Goal: Task Accomplishment & Management: Complete application form

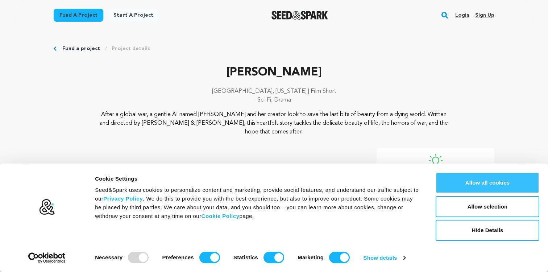
click at [481, 185] on button "Allow all cookies" at bounding box center [488, 182] width 104 height 21
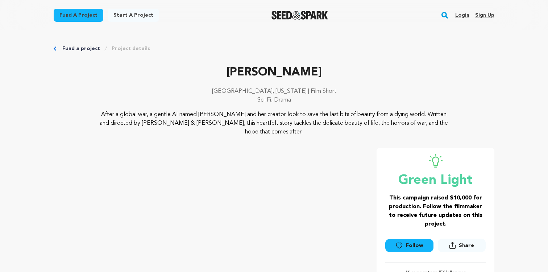
click at [124, 49] on link "Project details" at bounding box center [131, 48] width 38 height 7
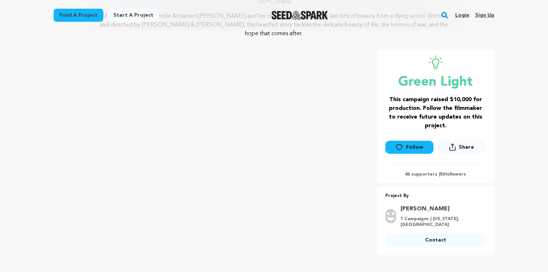
scroll to position [100, 0]
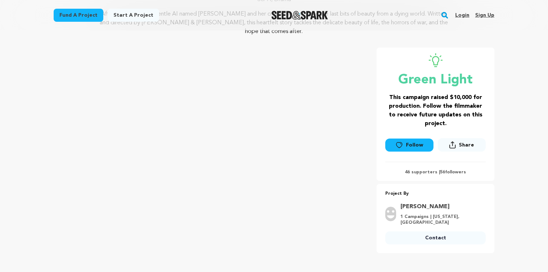
click at [483, 16] on link "Sign up" at bounding box center [485, 15] width 19 height 12
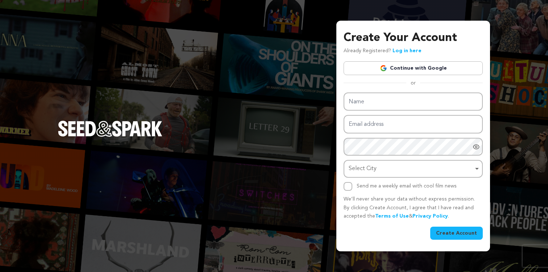
click at [383, 65] on img at bounding box center [383, 68] width 7 height 7
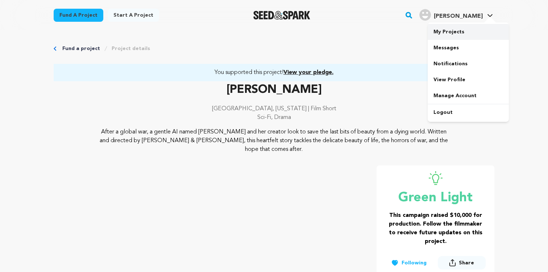
click at [456, 30] on link "My Projects" at bounding box center [468, 32] width 81 height 16
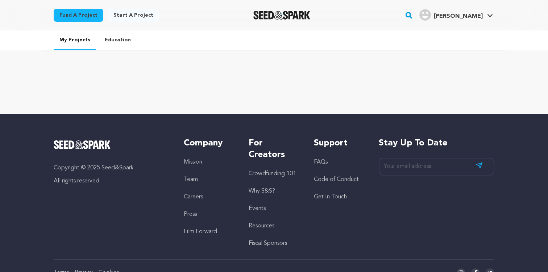
click at [128, 13] on link "Start a project" at bounding box center [134, 15] width 52 height 13
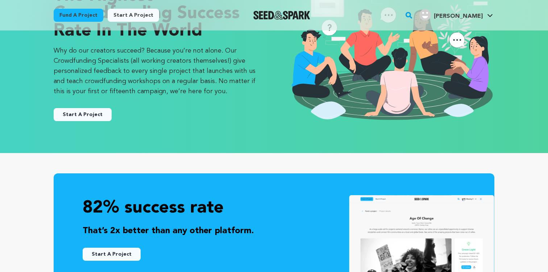
scroll to position [69, 0]
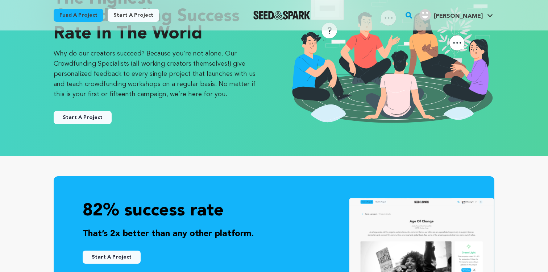
click at [97, 118] on button "Start A Project" at bounding box center [83, 117] width 58 height 13
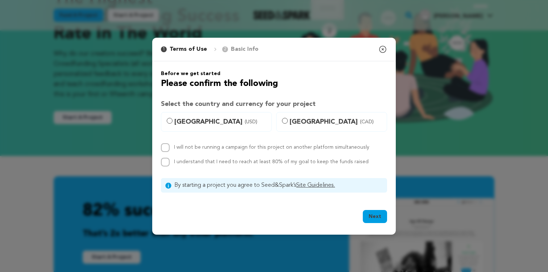
click at [162, 126] on label "United States (USD)" at bounding box center [216, 122] width 111 height 20
click at [167, 124] on input "United States (USD)" at bounding box center [170, 121] width 6 height 6
radio input "true"
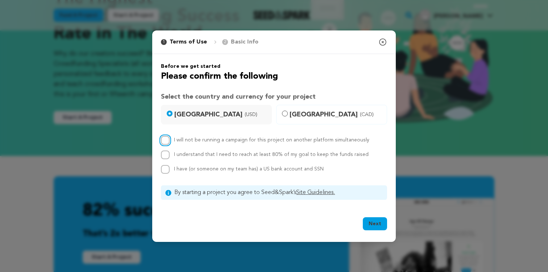
click at [165, 141] on input "I will not be running a campaign for this project on another platform simultane…" at bounding box center [165, 140] width 9 height 9
checkbox input "true"
click at [163, 157] on input "I understand that I need to reach at least 80% of my goal to keep the funds rai…" at bounding box center [165, 155] width 9 height 9
checkbox input "true"
click at [163, 170] on input "I have (or someone on my team has) a US bank account and SSN" at bounding box center [165, 169] width 9 height 9
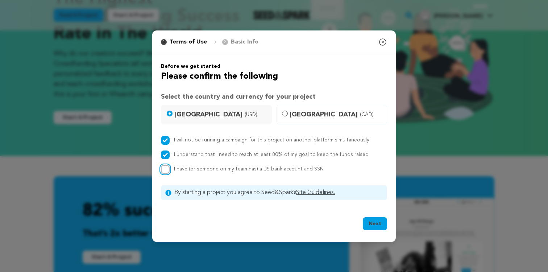
checkbox input "true"
click at [382, 226] on button "Next" at bounding box center [375, 223] width 24 height 13
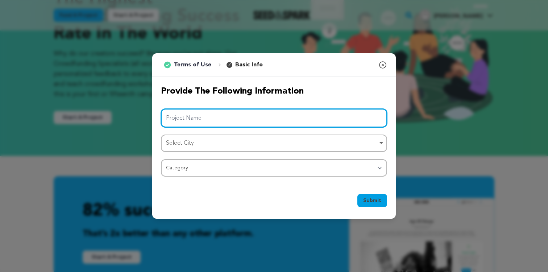
click at [188, 120] on input "Project Name" at bounding box center [274, 118] width 226 height 18
click at [207, 141] on div "Select City Remove item" at bounding box center [272, 143] width 212 height 11
type input "Giselle"
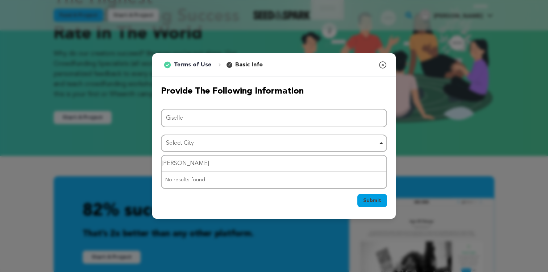
type input "Salt"
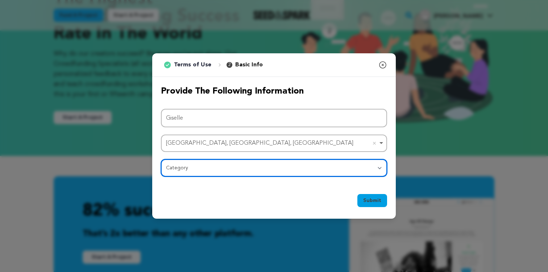
click at [182, 168] on select "Category Film Feature Film Short Series Film Festival Company Music Video VR Ex…" at bounding box center [274, 167] width 226 height 17
select select "383"
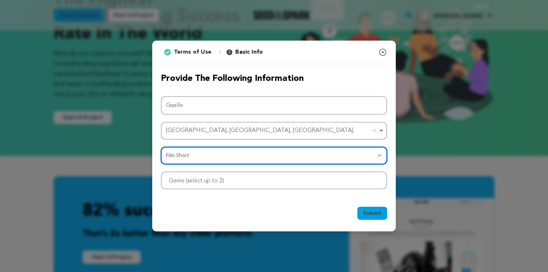
click at [261, 179] on div at bounding box center [274, 181] width 226 height 18
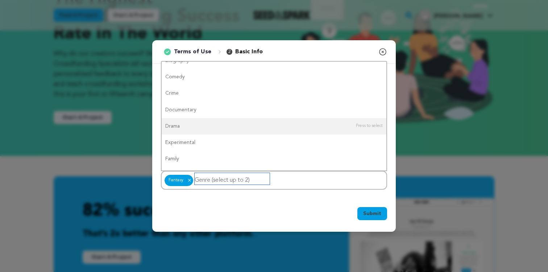
scroll to position [0, 0]
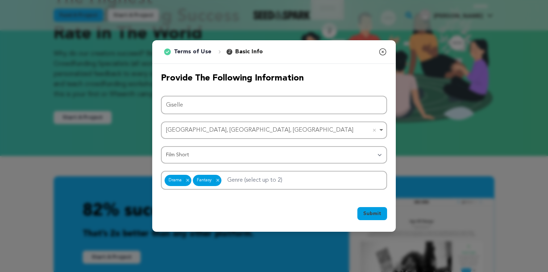
click at [371, 211] on span "Submit" at bounding box center [372, 213] width 18 height 7
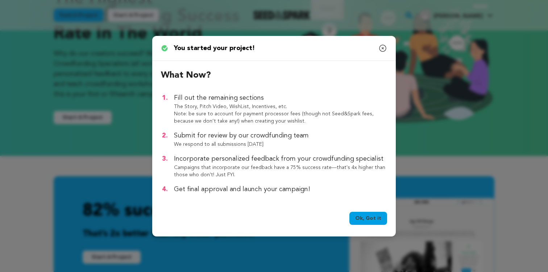
click at [361, 218] on link "Ok, Got it" at bounding box center [369, 218] width 38 height 13
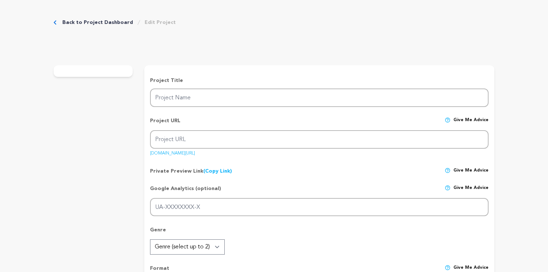
type input "Giselle"
type input "giselle"
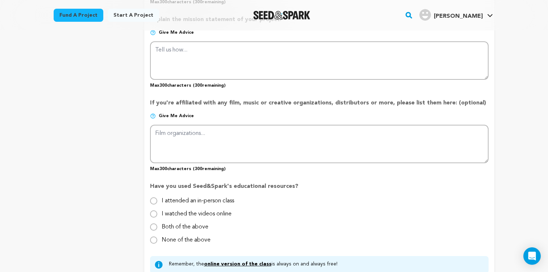
scroll to position [569, 0]
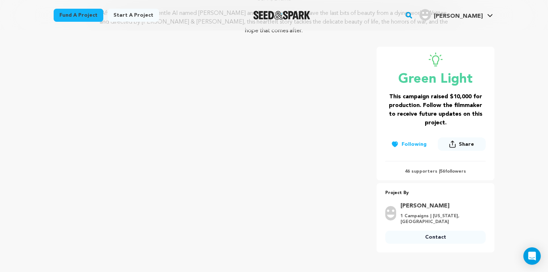
scroll to position [120, 0]
